Goal: Task Accomplishment & Management: Use online tool/utility

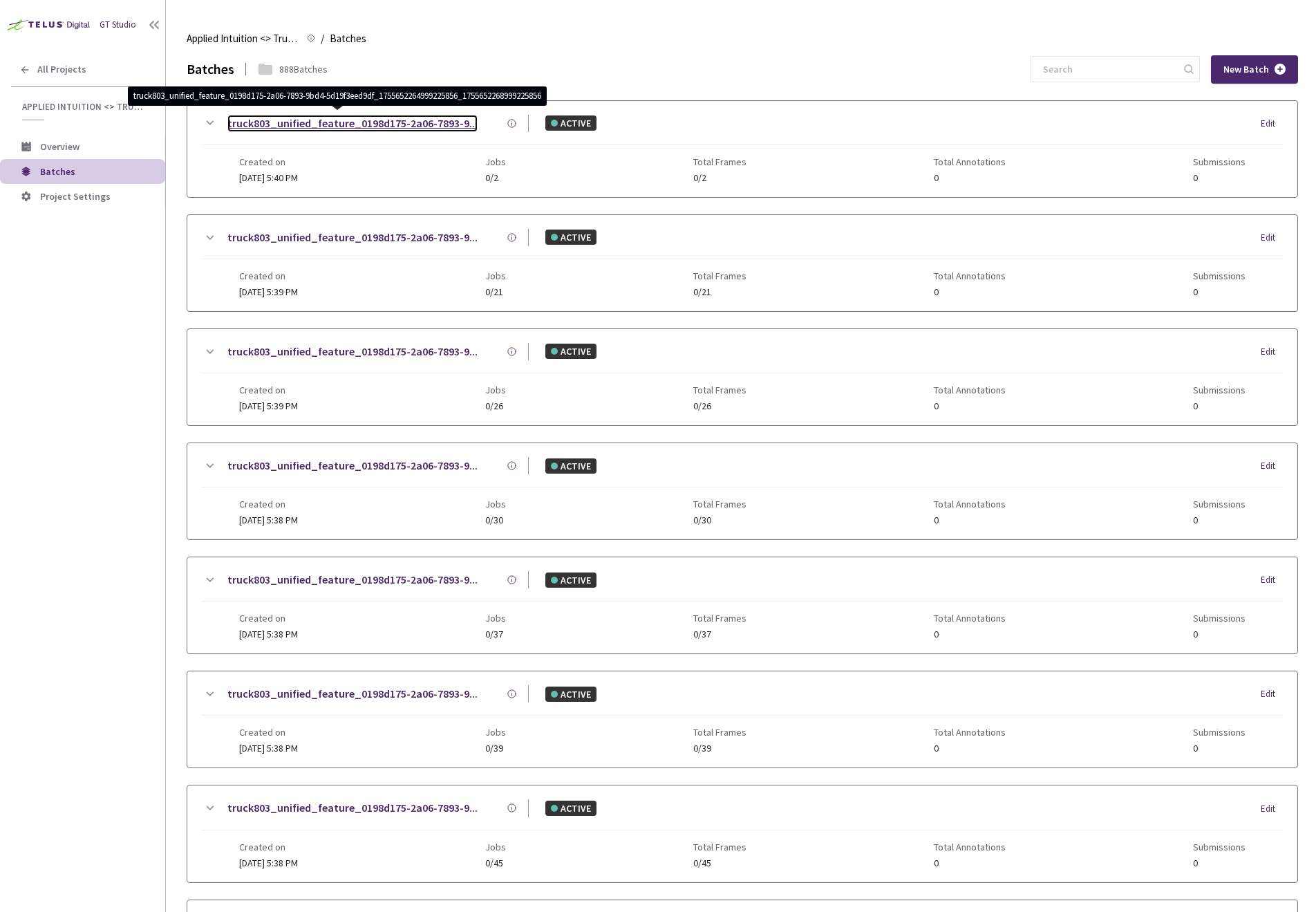
click at [412, 121] on link "truck803_unified_feature_0198d175-2a06-7893-9..." at bounding box center [352, 123] width 250 height 17
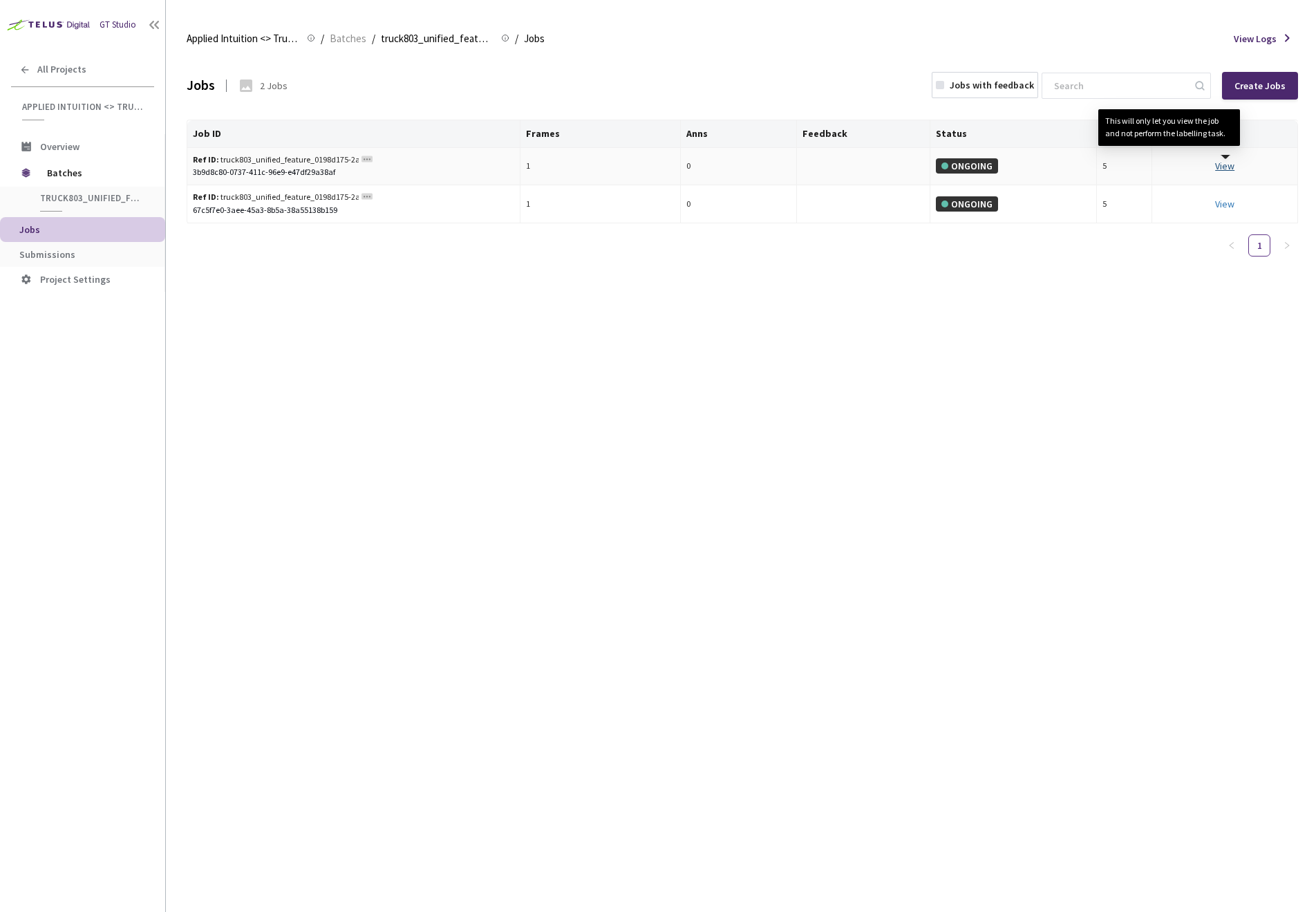
click at [1230, 166] on link "View This will only let you view the job and not perform the labelling task." at bounding box center [1224, 166] width 19 height 13
click at [1224, 203] on link "View This will only let you view the job and not perform the labelling task." at bounding box center [1224, 204] width 19 height 13
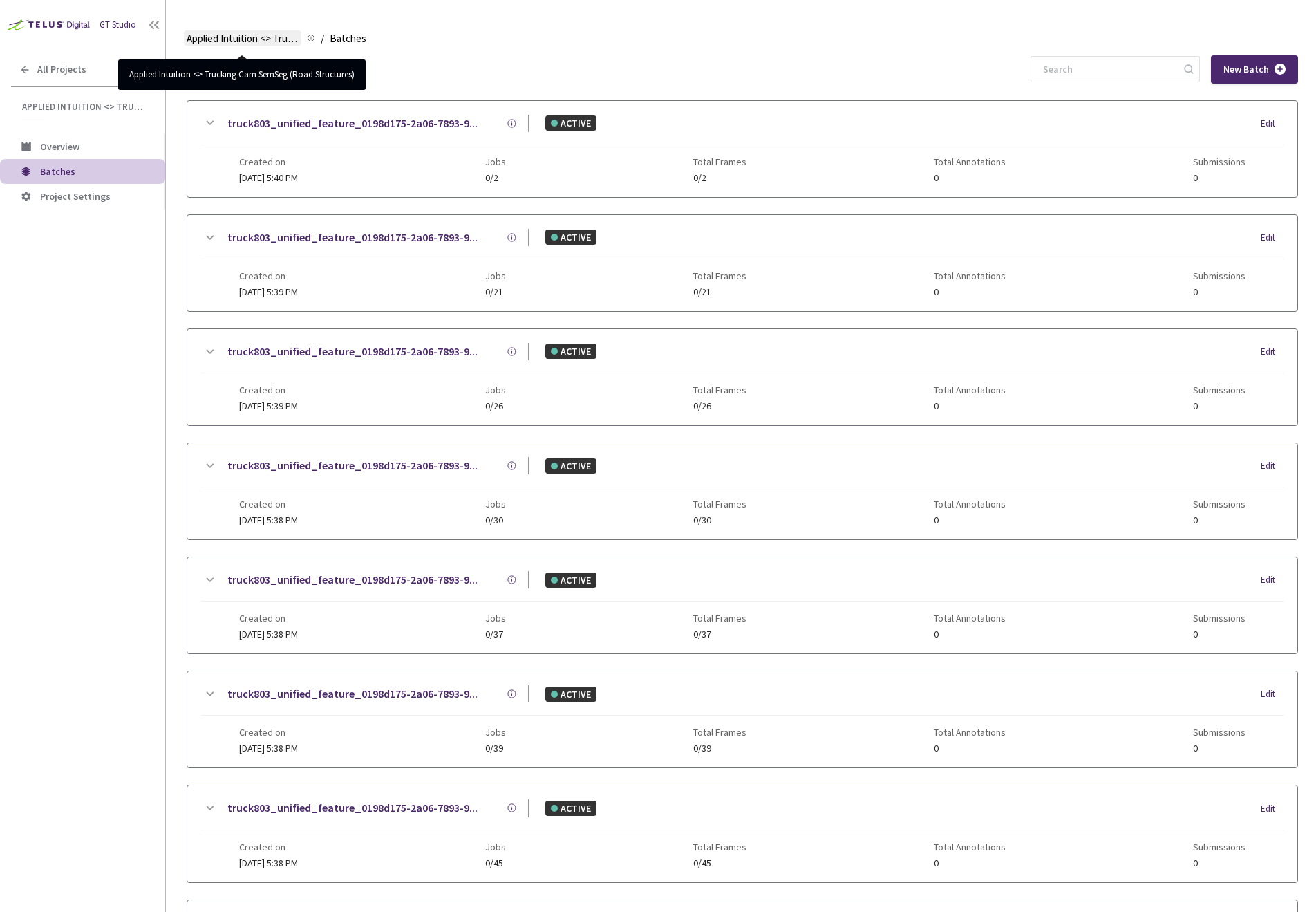
click at [289, 39] on span "Applied Intuition <> Trucking Cam SemSeg (Road Structures)" at bounding box center [242, 38] width 112 height 16
click at [283, 37] on span "Applied Intuition <> Trucking Cam SemSeg (Road Structures)" at bounding box center [242, 38] width 112 height 16
click at [53, 66] on span "All Projects" at bounding box center [62, 69] width 49 height 12
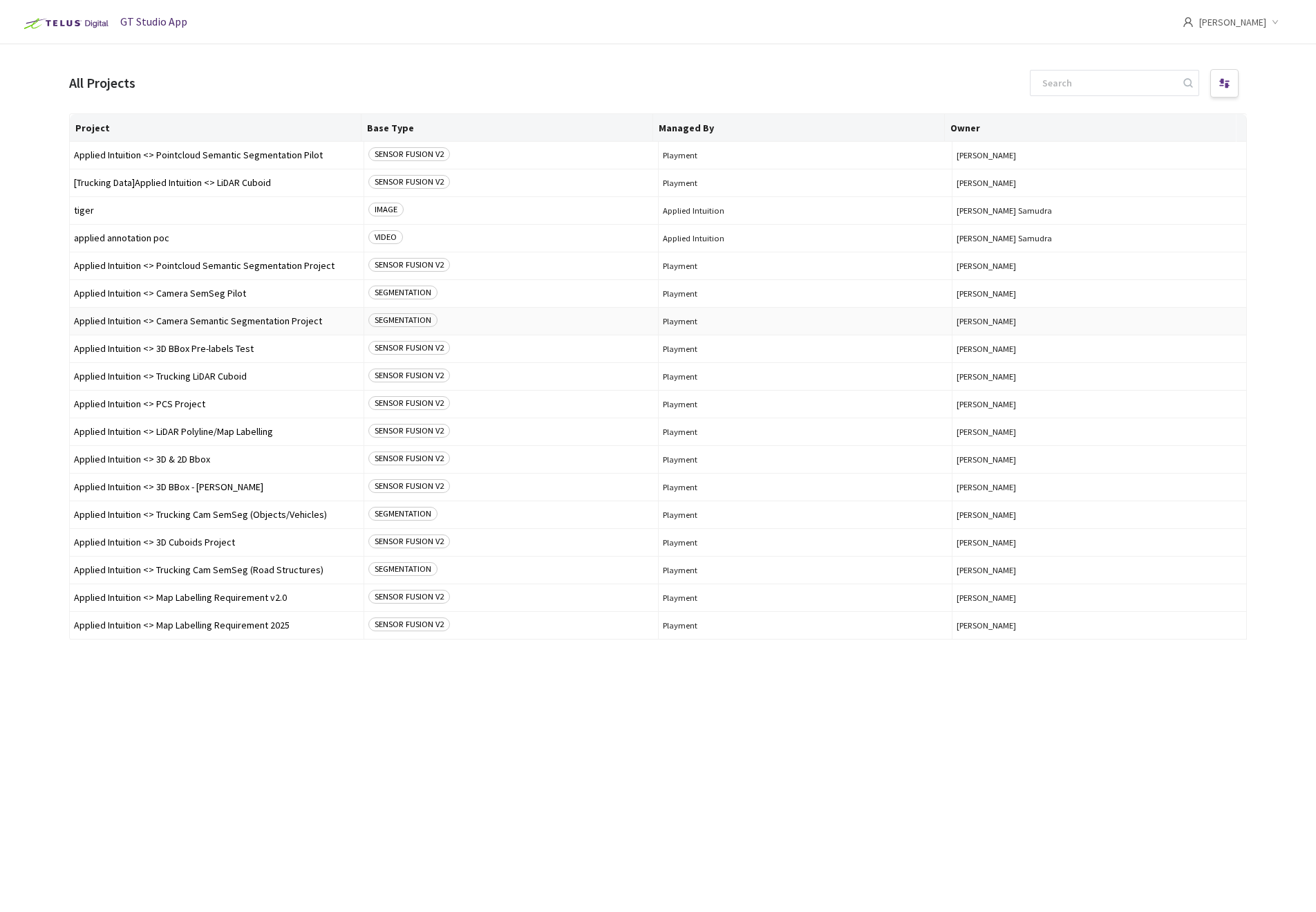
click at [292, 317] on span "Applied Intuition <> Camera Semantic Segmentation Project" at bounding box center [217, 320] width 286 height 10
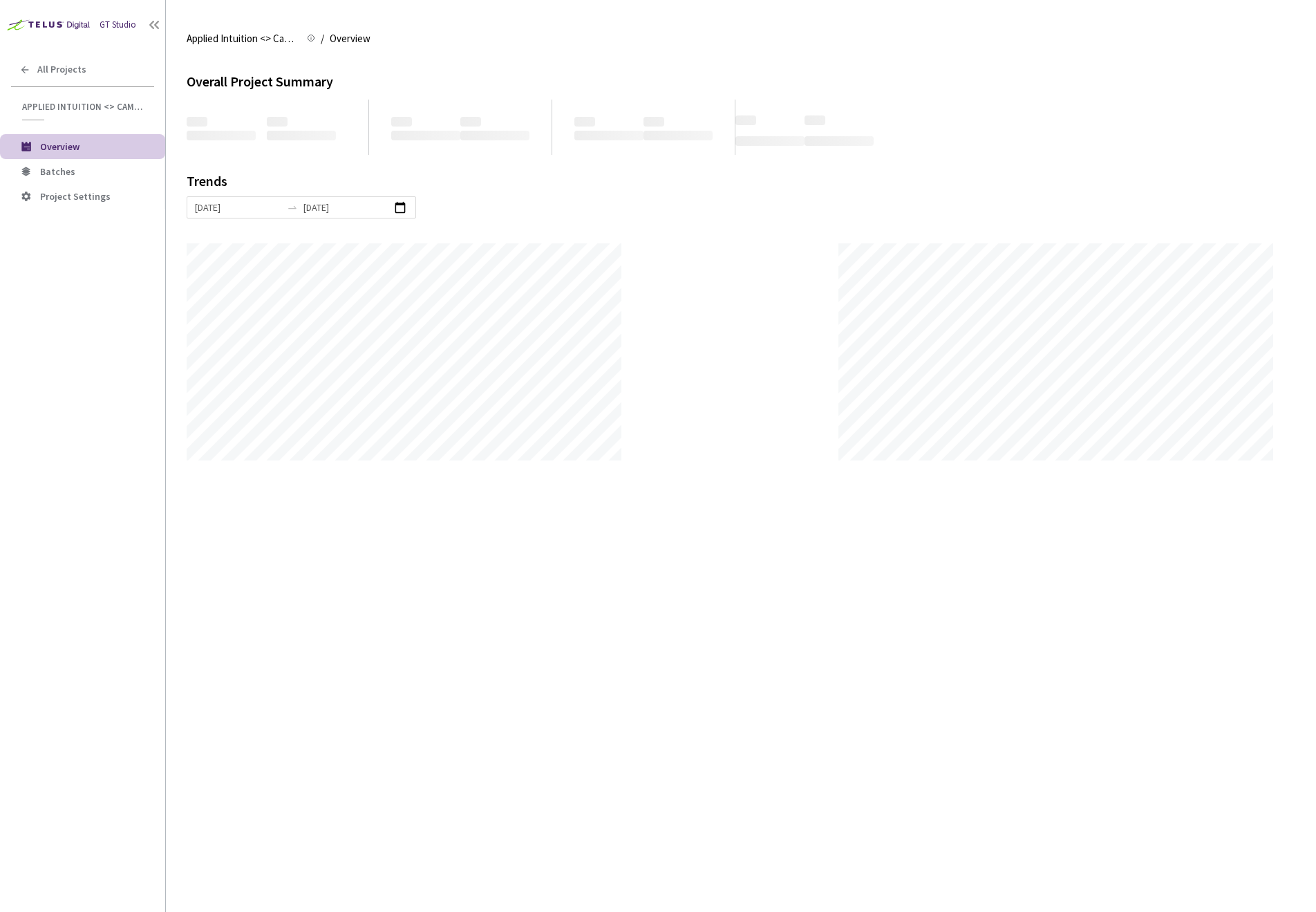
scroll to position [912, 1316]
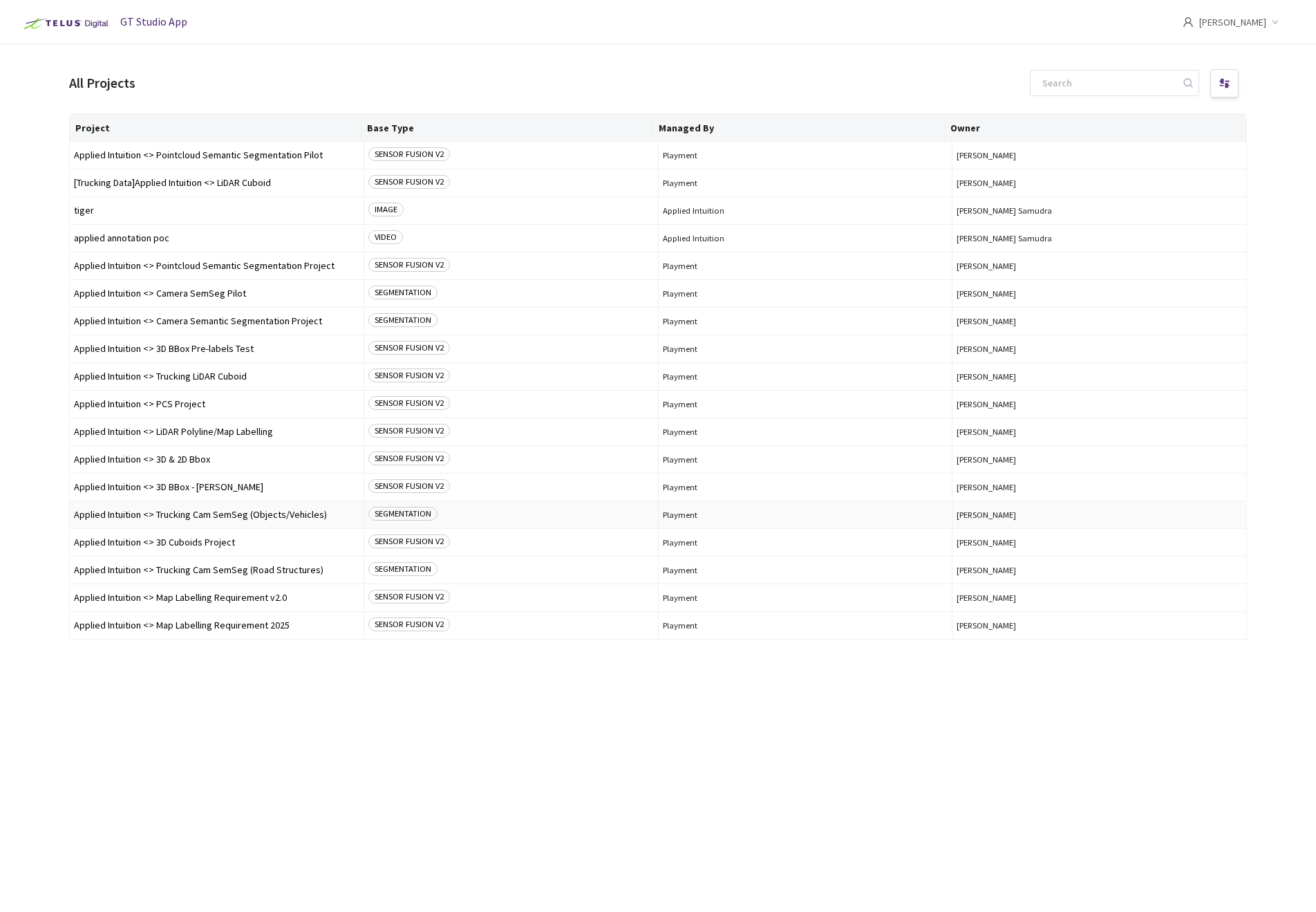
click at [275, 518] on span "Applied Intuition <> Trucking Cam SemSeg (Objects/Vehicles)" at bounding box center [217, 514] width 286 height 10
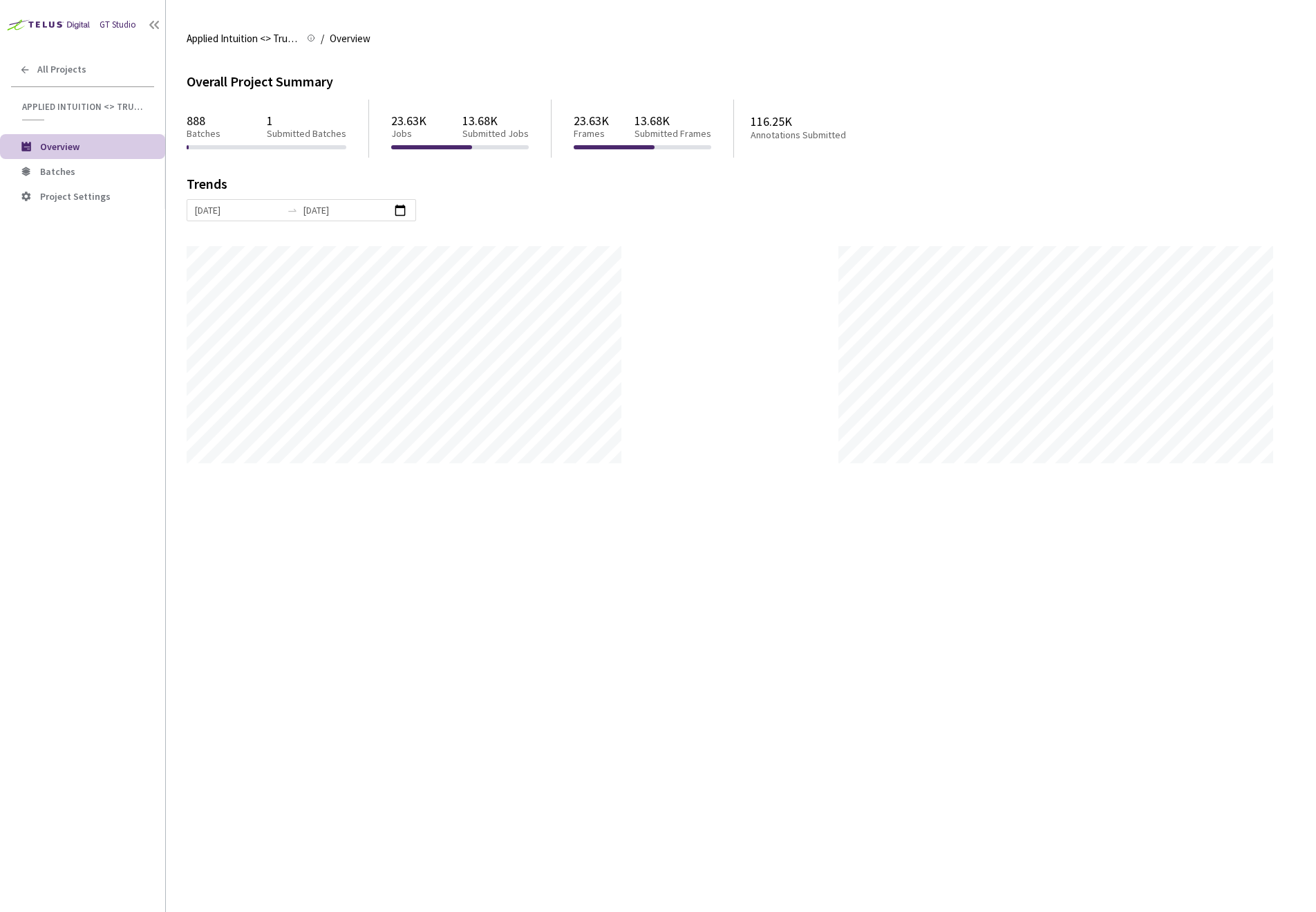
scroll to position [912, 1316]
